Goal: Task Accomplishment & Management: Use online tool/utility

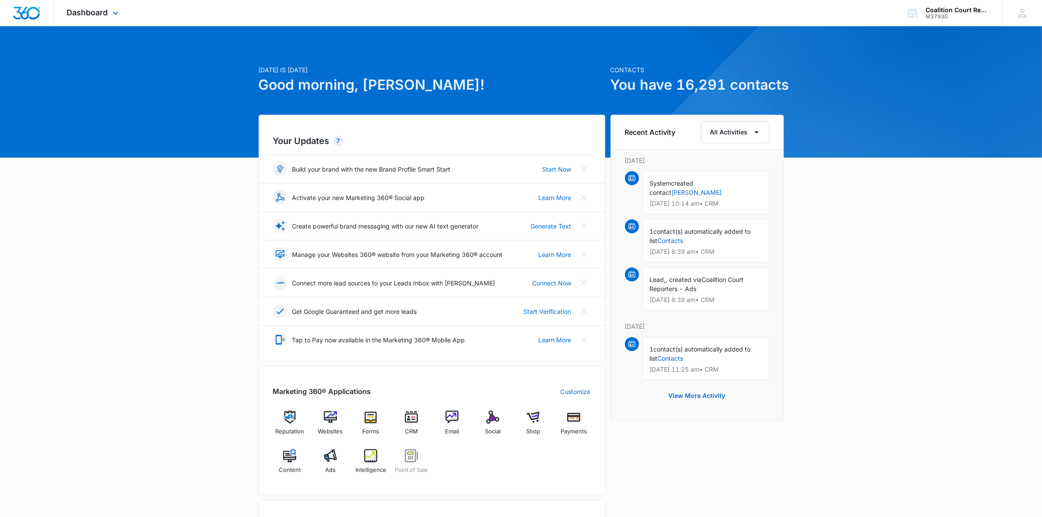
click at [108, 12] on div "Dashboard Apps Reputation Websites Forms CRM Email Social Shop Payments POS Con…" at bounding box center [94, 13] width 80 height 26
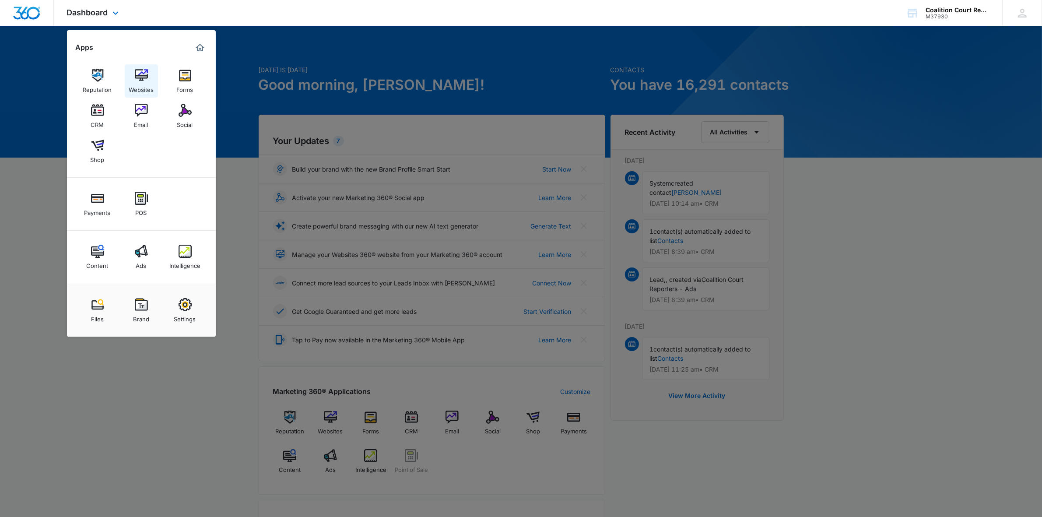
click at [142, 77] on img at bounding box center [141, 75] width 13 height 13
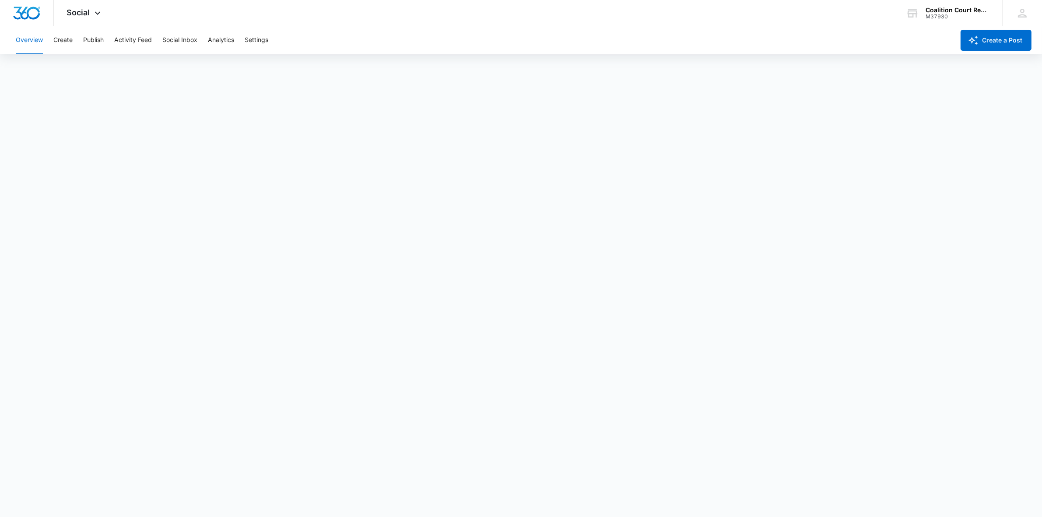
click at [82, 36] on div "Overview Create Publish Activity Feed Social Inbox Analytics Settings" at bounding box center [482, 40] width 944 height 28
click at [95, 41] on button "Publish" at bounding box center [93, 40] width 21 height 28
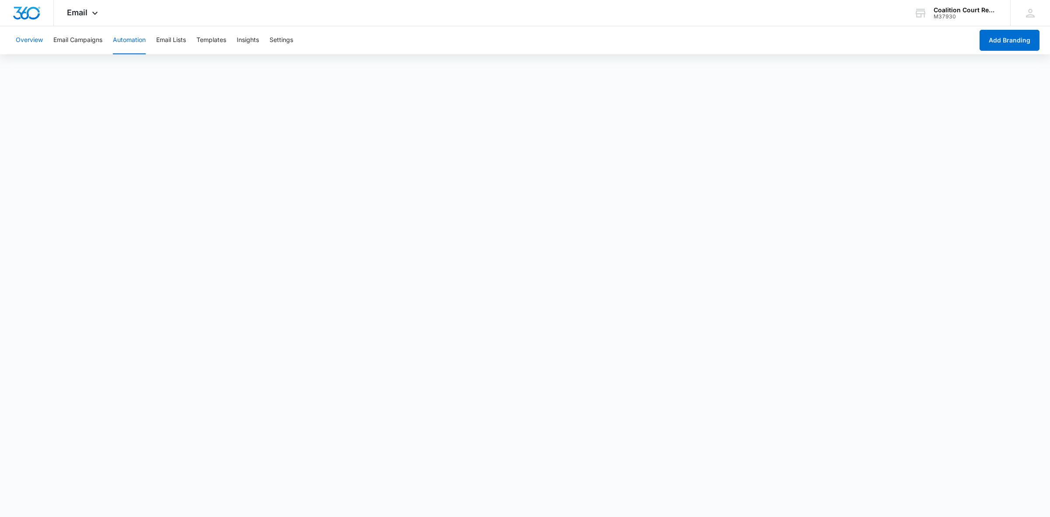
click at [38, 41] on button "Overview" at bounding box center [29, 40] width 27 height 28
